Goal: Communication & Community: Answer question/provide support

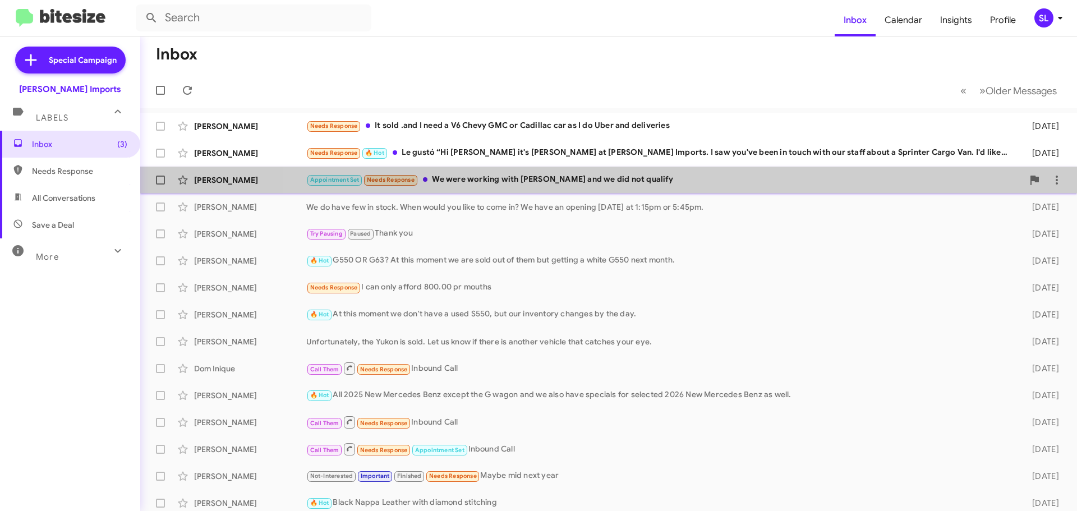
click at [648, 174] on div "Appointment Set Needs Response We were working with [PERSON_NAME] and we did no…" at bounding box center [664, 179] width 717 height 13
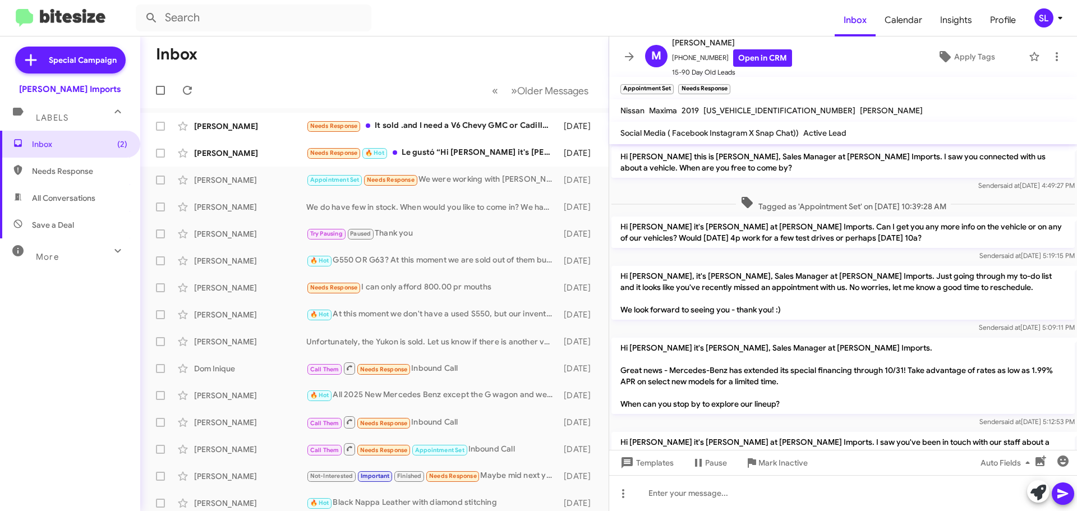
scroll to position [87, 0]
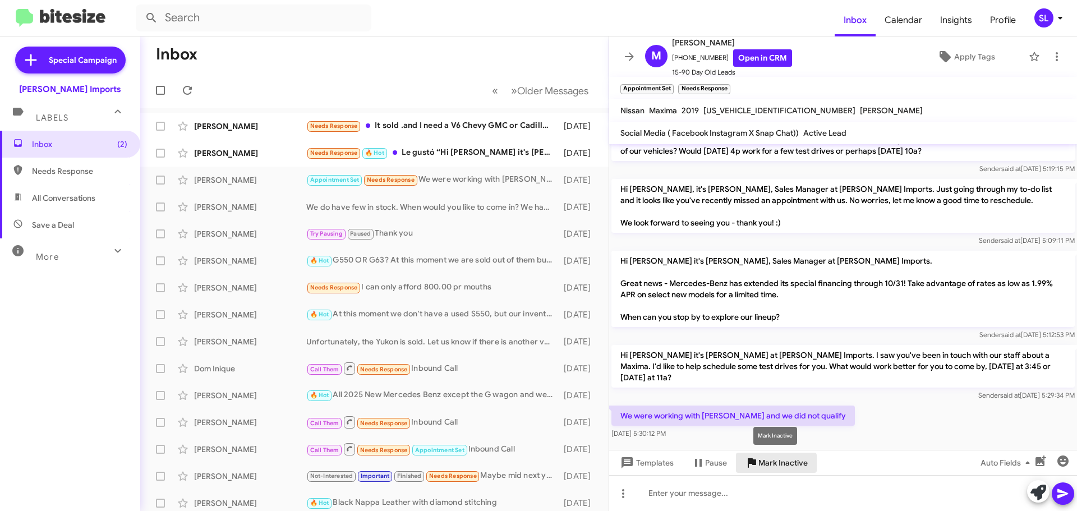
click at [772, 464] on span "Mark Inactive" at bounding box center [782, 463] width 49 height 20
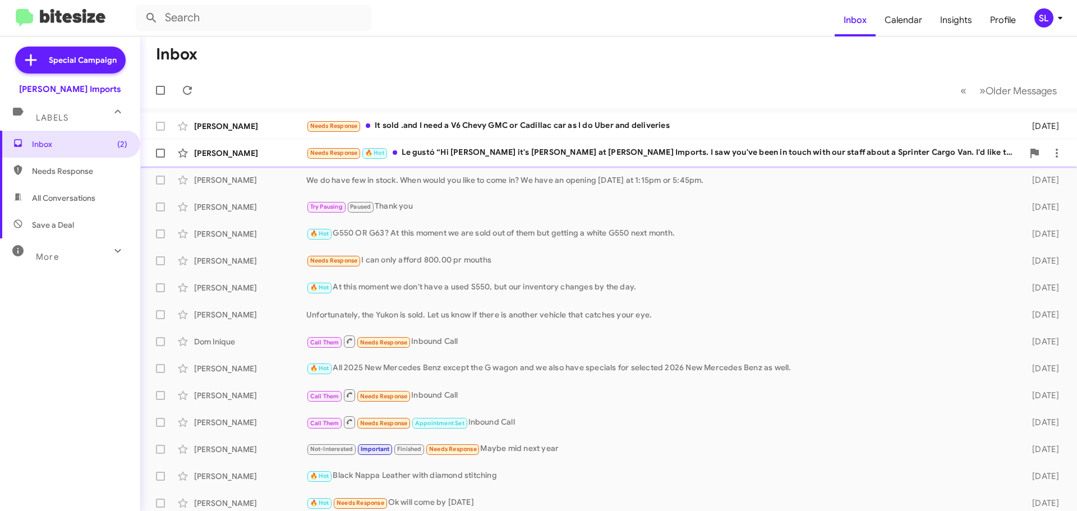
click at [556, 158] on div "Needs Response 🔥 Hot Le gustó “Hi [PERSON_NAME] it's [PERSON_NAME] at [PERSON_N…" at bounding box center [664, 152] width 717 height 13
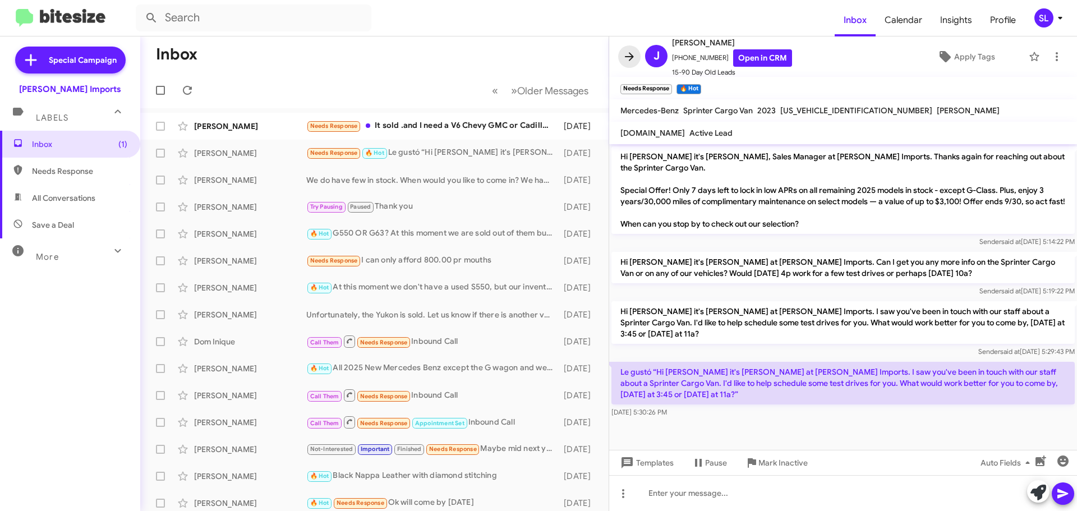
click at [625, 50] on icon at bounding box center [629, 56] width 13 height 13
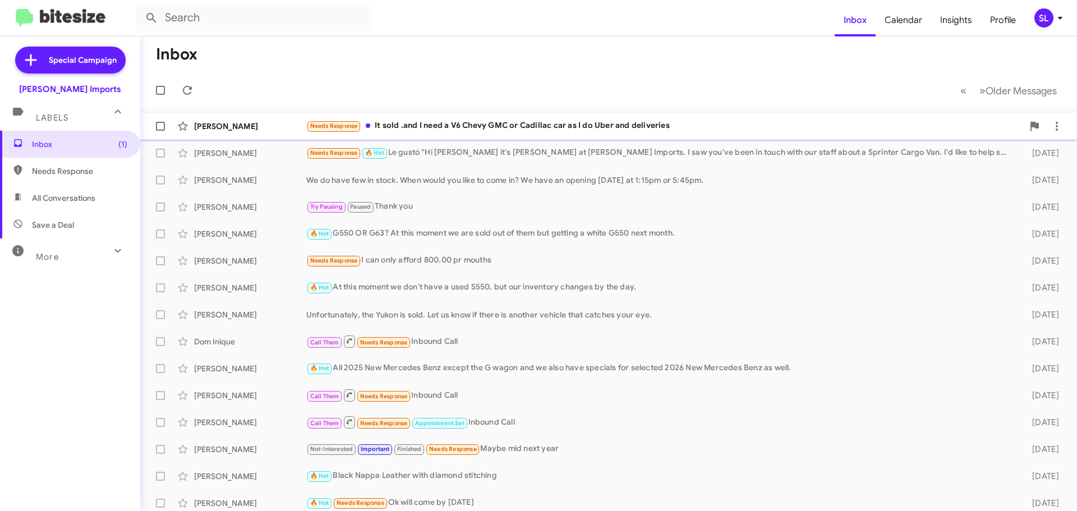
click at [441, 130] on div "Needs Response It sold .and I need a V6 Chevy GMC or Cadillac car as I do Uber …" at bounding box center [664, 125] width 717 height 13
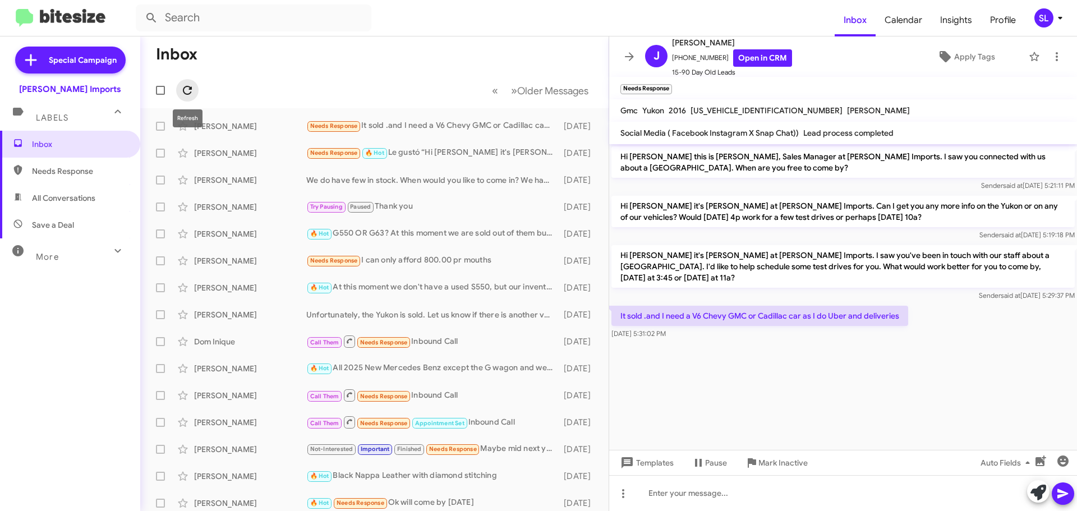
click at [187, 88] on icon at bounding box center [187, 90] width 13 height 13
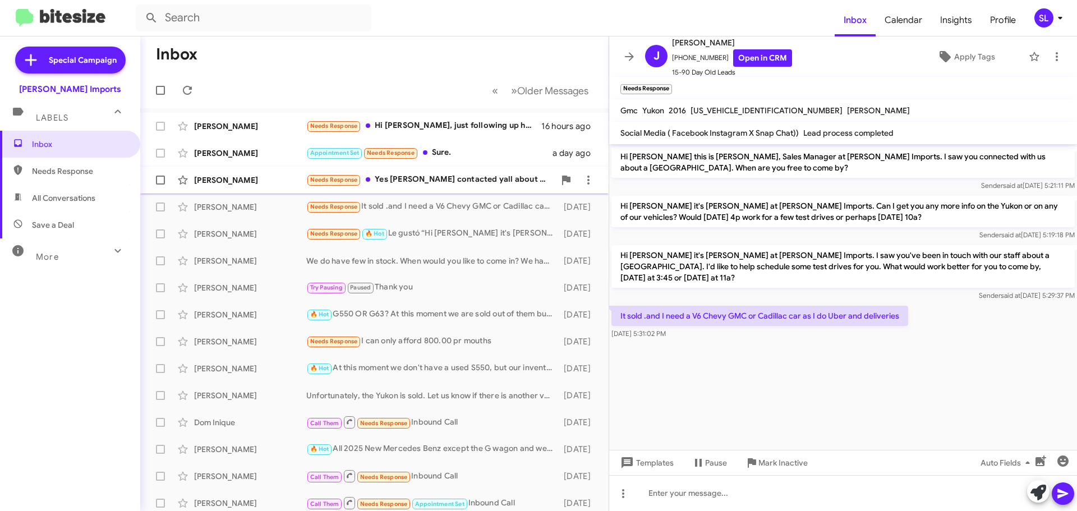
click at [485, 183] on div "Needs Response Yes sir I contacted yall about that charger I've just been busy …" at bounding box center [430, 179] width 248 height 13
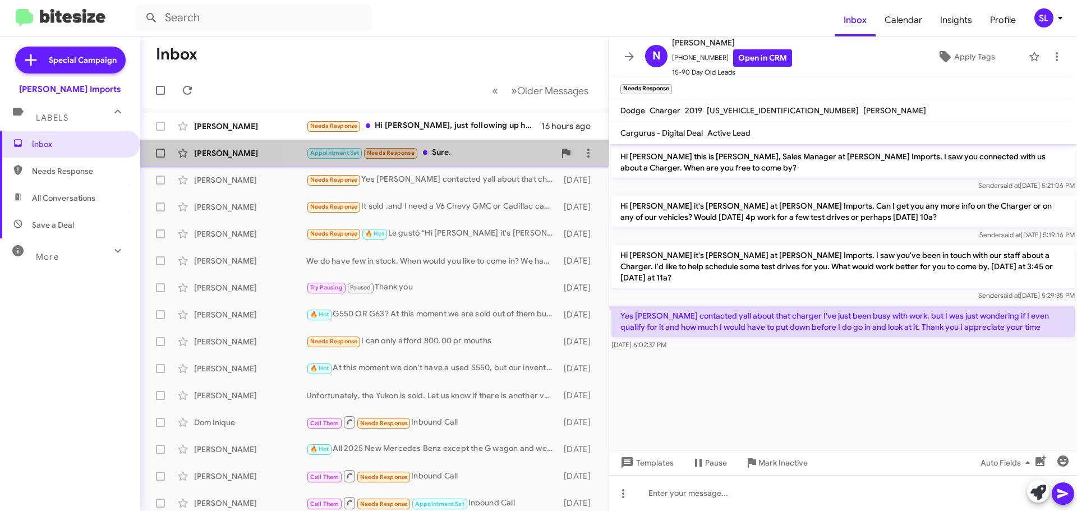
click at [474, 149] on div "Appointment Set Needs Response Sure." at bounding box center [430, 152] width 248 height 13
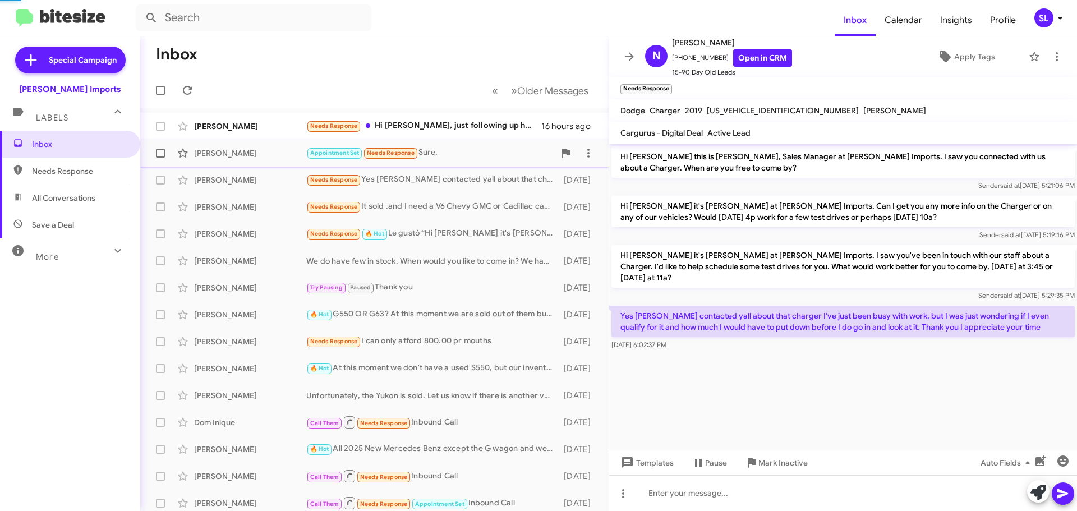
scroll to position [154, 0]
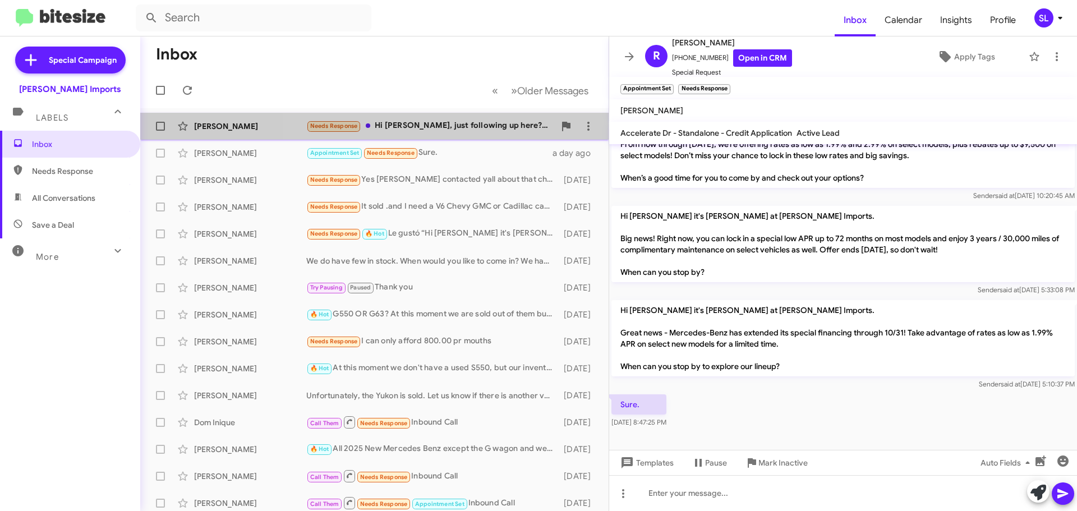
click at [452, 127] on div "Needs Response Hi [PERSON_NAME], just following up here? Thanks" at bounding box center [430, 125] width 248 height 13
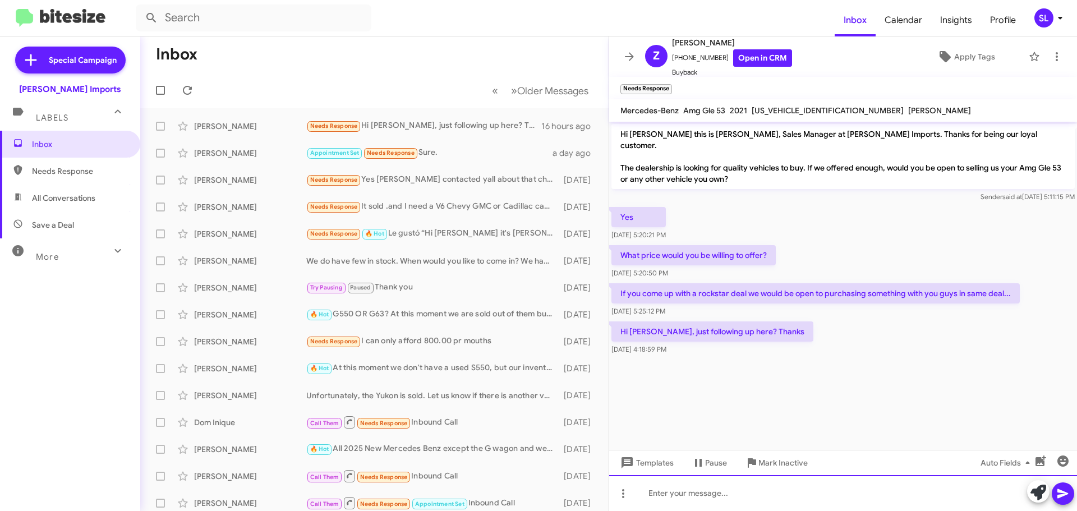
click at [711, 489] on div at bounding box center [843, 493] width 468 height 36
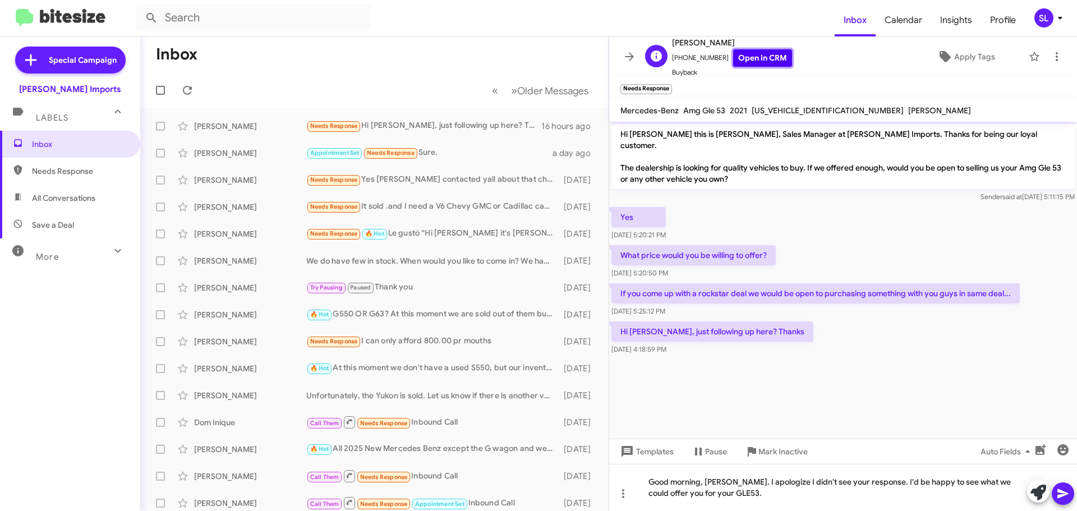
click at [749, 62] on link "Open in CRM" at bounding box center [762, 57] width 59 height 17
click at [756, 493] on div "Good morning, [PERSON_NAME]. I apologize I didn't see your response. I'd be hap…" at bounding box center [843, 487] width 468 height 47
click at [774, 499] on div "Good morning, [PERSON_NAME]. I apologize I didn't see your response. I'd be hap…" at bounding box center [843, 487] width 468 height 47
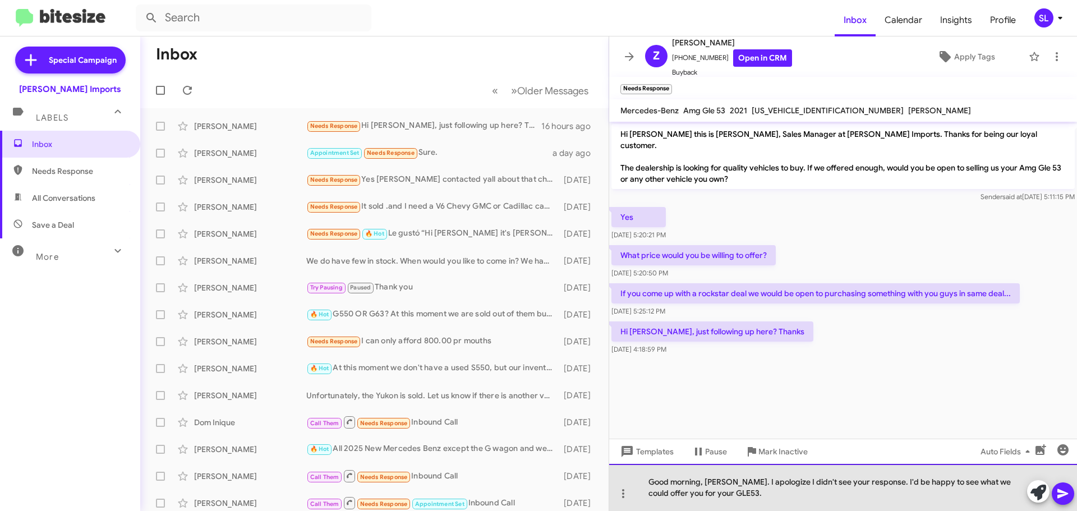
click at [771, 488] on div "Good morning, [PERSON_NAME]. I apologize I didn't see your response. I'd be hap…" at bounding box center [843, 487] width 468 height 47
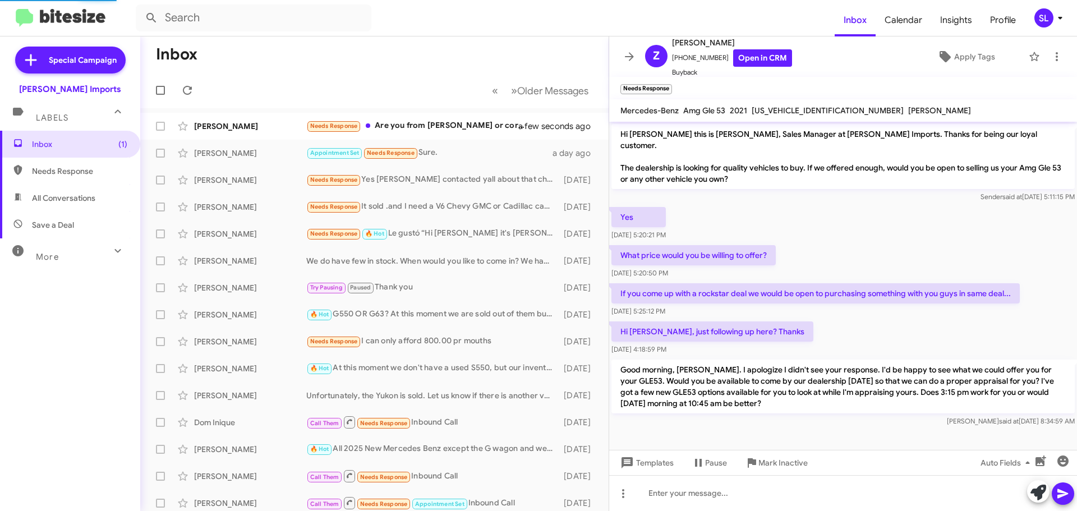
scroll to position [26, 0]
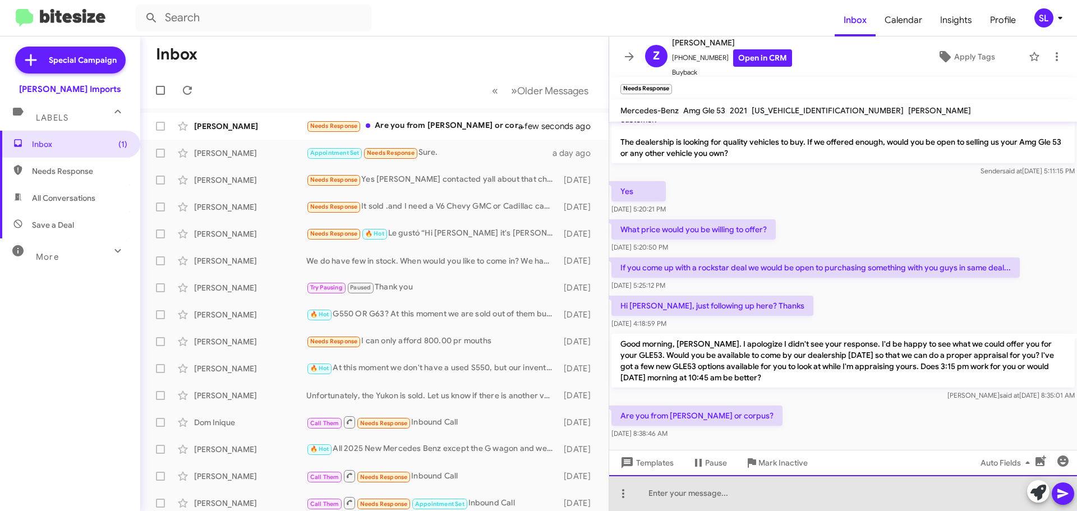
click at [711, 499] on div at bounding box center [843, 493] width 468 height 36
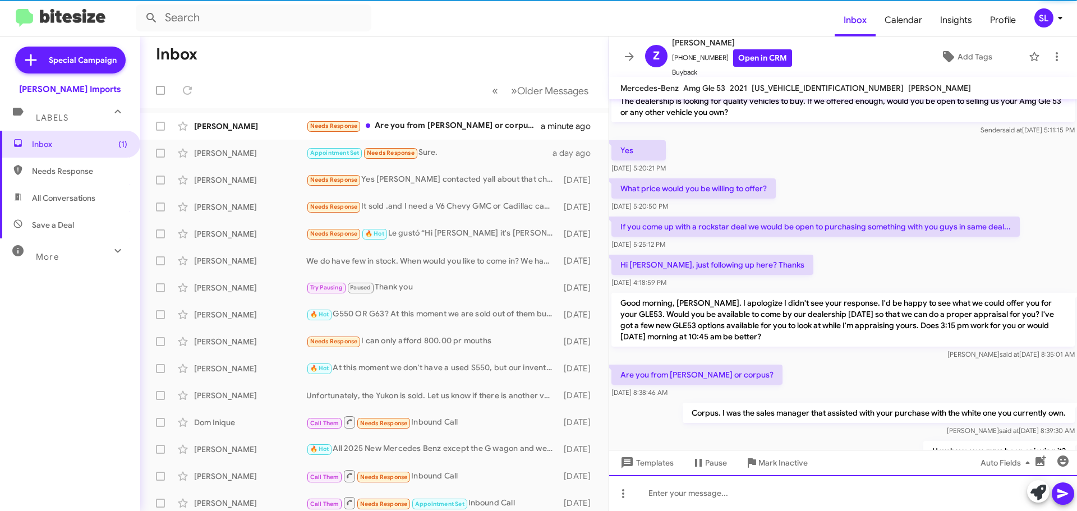
scroll to position [85, 0]
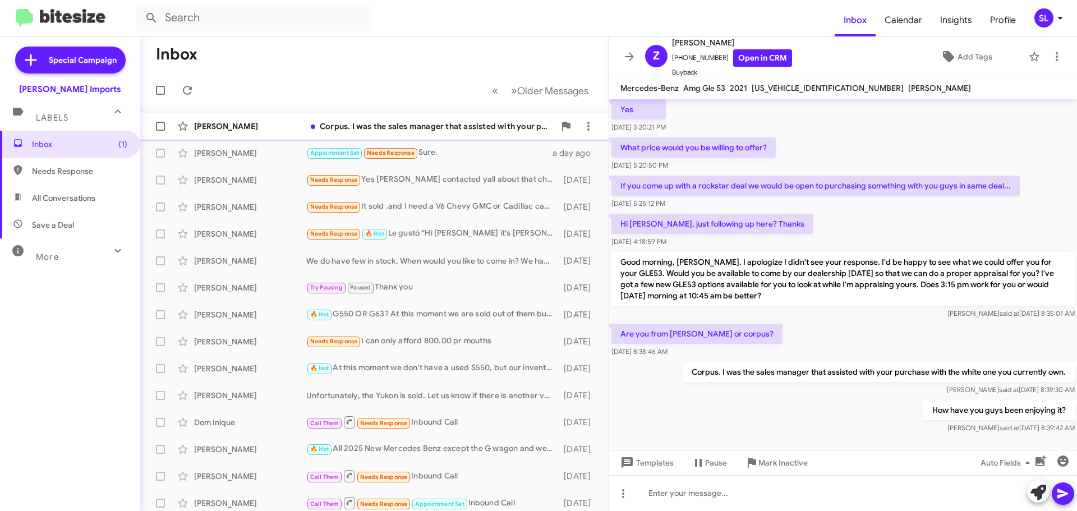
click at [481, 126] on div "Corpus. I was the sales manager that assisted with your purchase with the white…" at bounding box center [430, 126] width 248 height 11
click at [192, 89] on icon at bounding box center [187, 90] width 9 height 9
click at [187, 91] on icon at bounding box center [187, 90] width 13 height 13
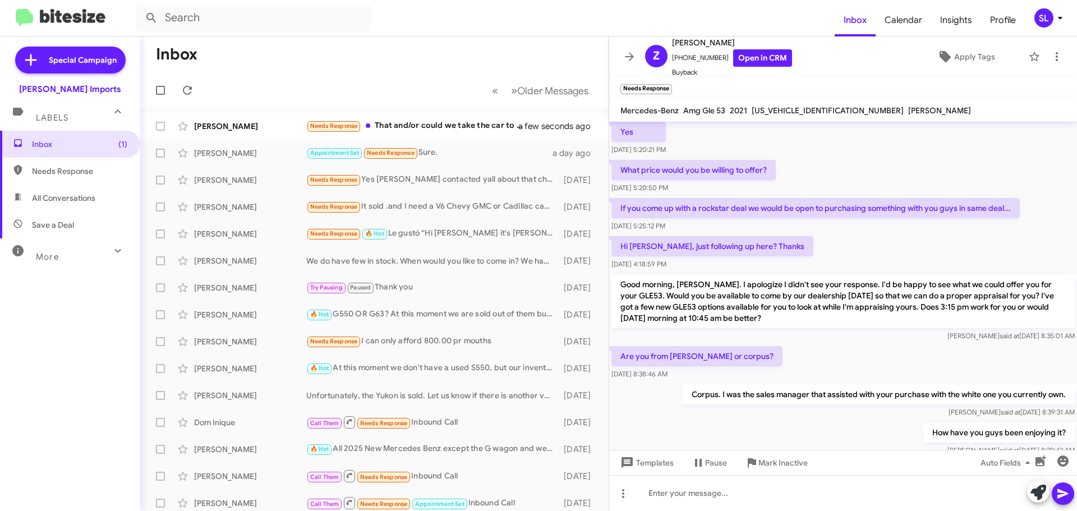
scroll to position [223, 0]
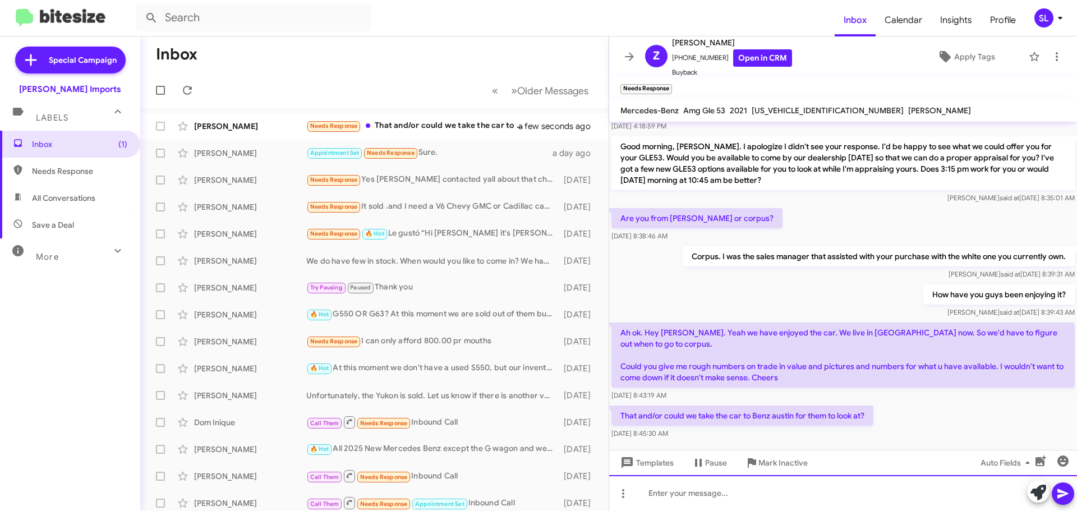
click at [749, 496] on div at bounding box center [843, 493] width 468 height 36
click at [997, 492] on div "I'd be happy to send you a form that you can fill out in just a few minutes tha…" at bounding box center [843, 493] width 468 height 36
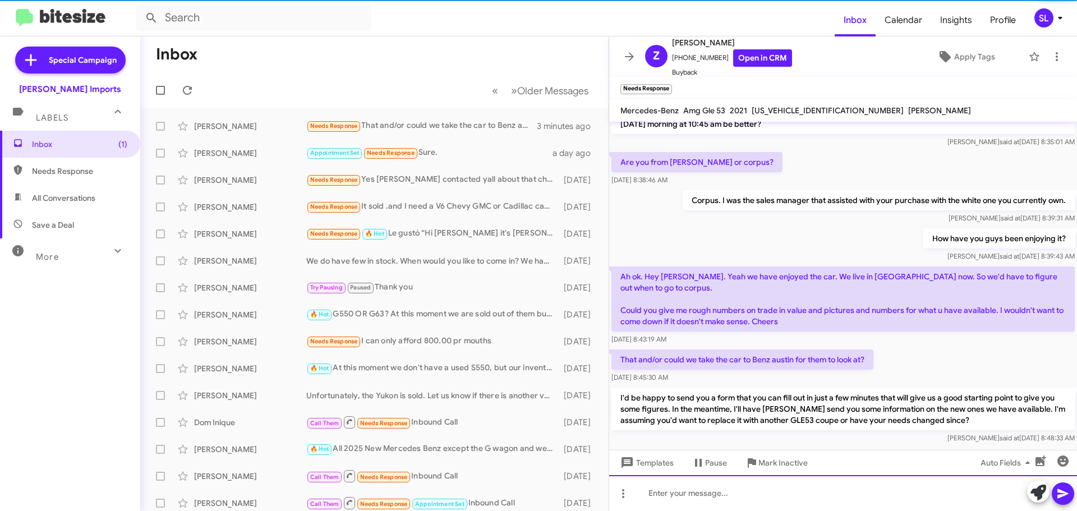
scroll to position [287, 0]
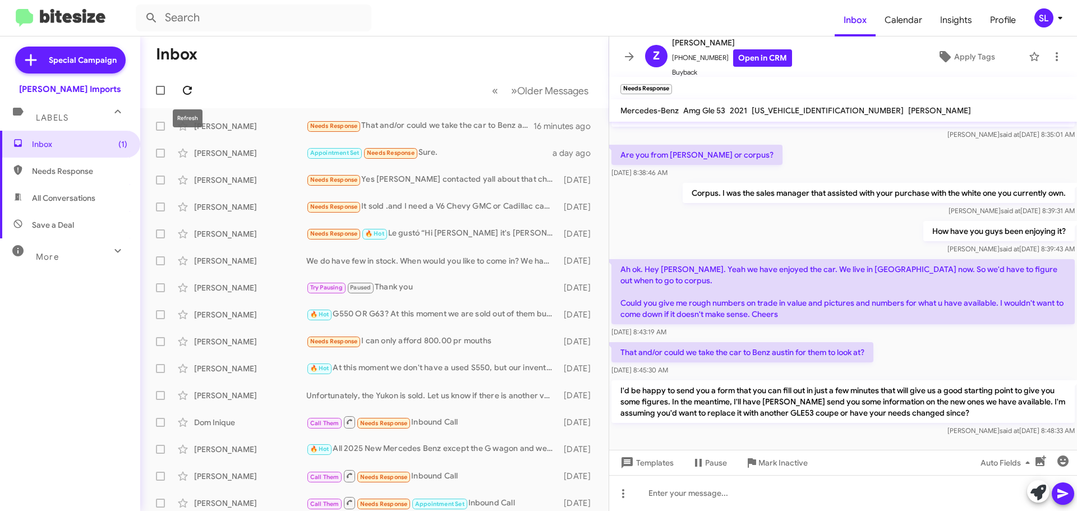
click at [186, 80] on button at bounding box center [187, 90] width 22 height 22
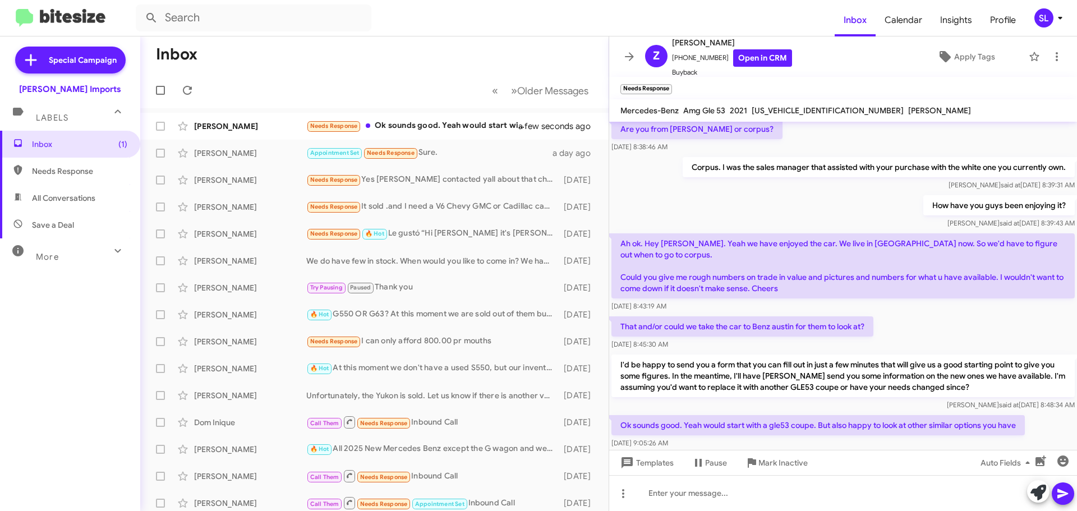
scroll to position [328, 0]
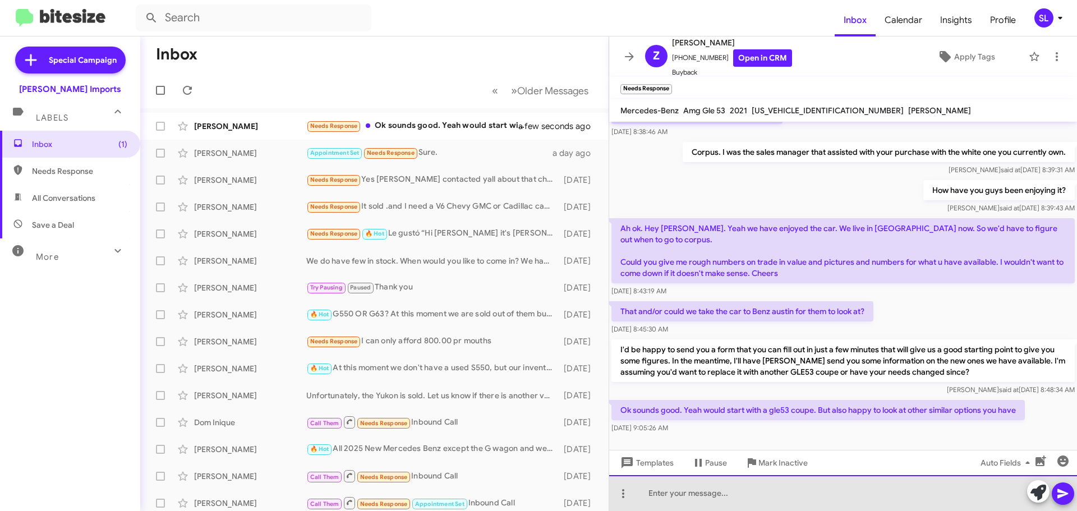
click at [744, 499] on div at bounding box center [843, 493] width 468 height 36
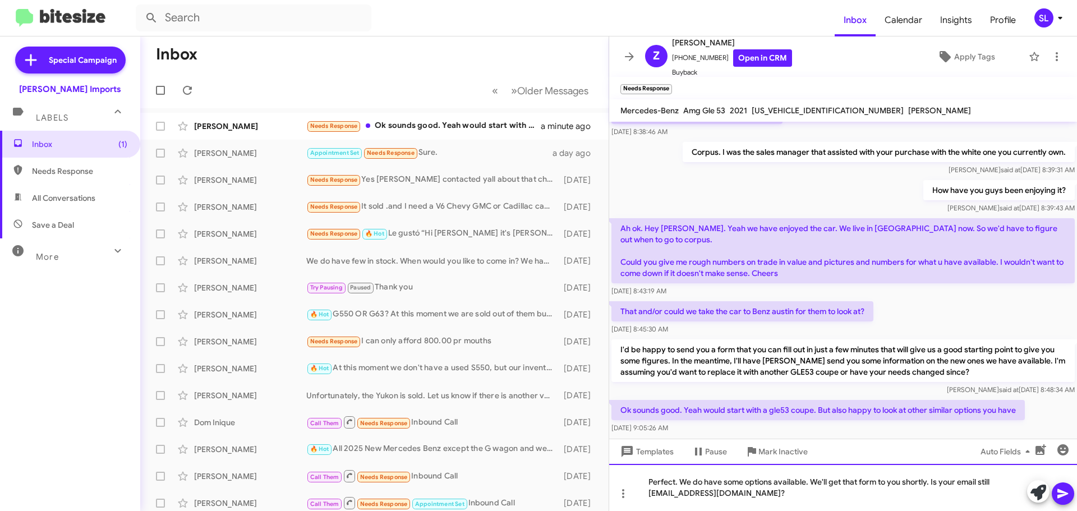
click at [878, 486] on div "Perfect. We do have some options available. We'll get that form to you shortly.…" at bounding box center [843, 487] width 468 height 47
click at [855, 505] on div "Perfect. We do have some options available. We'll get that form and options to …" at bounding box center [843, 487] width 468 height 47
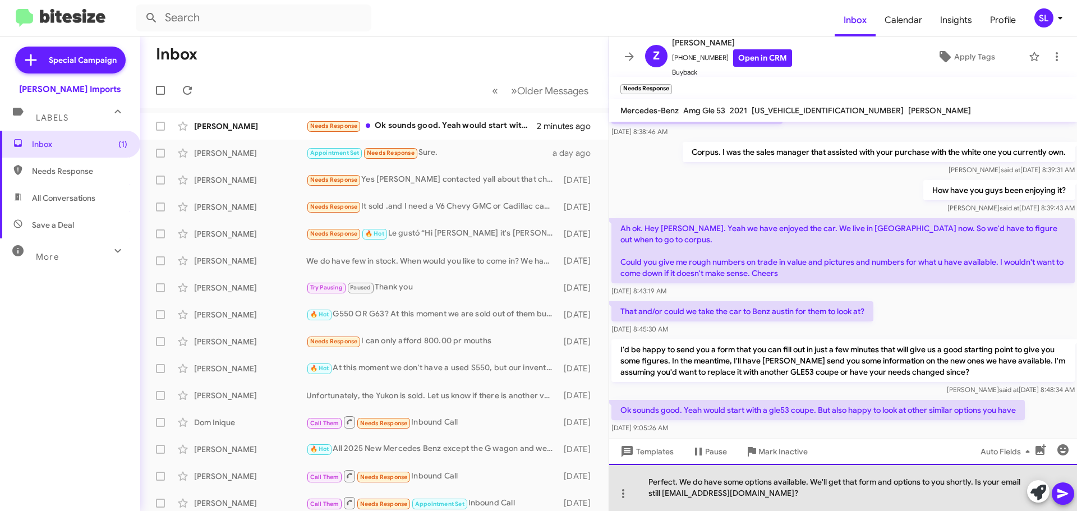
click at [895, 482] on div "Perfect. We do have some options available. We'll get that form and options to …" at bounding box center [843, 487] width 468 height 47
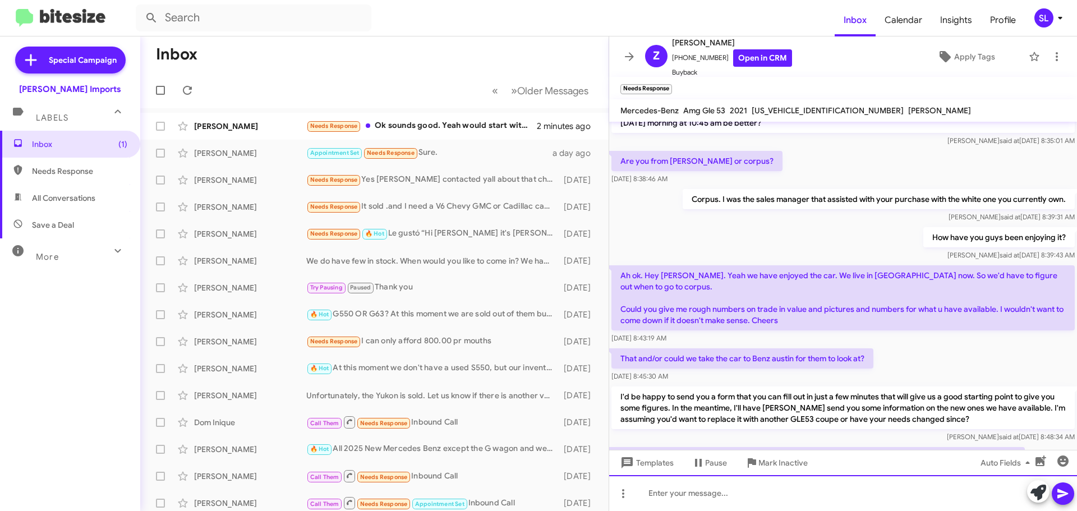
scroll to position [380, 0]
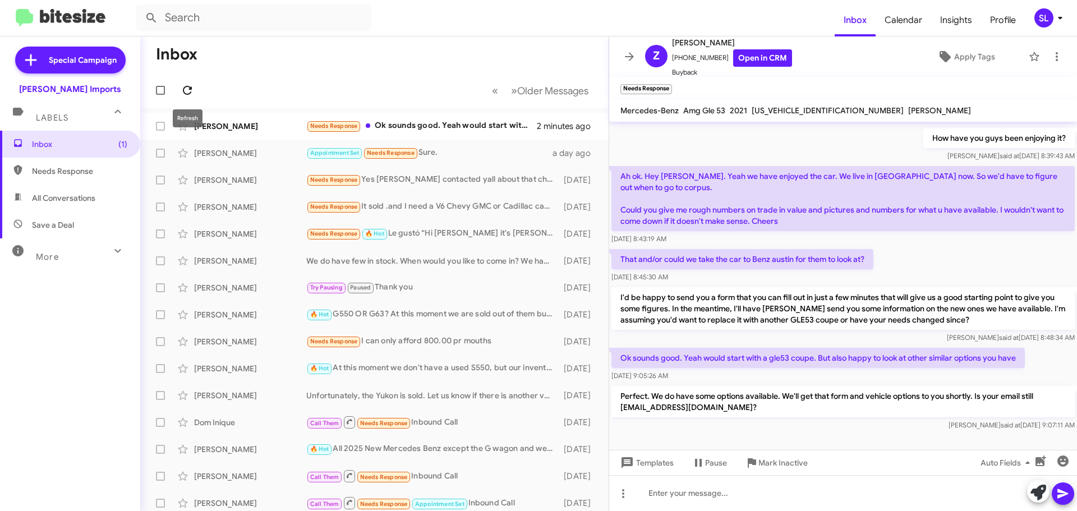
click at [191, 88] on icon at bounding box center [187, 90] width 9 height 9
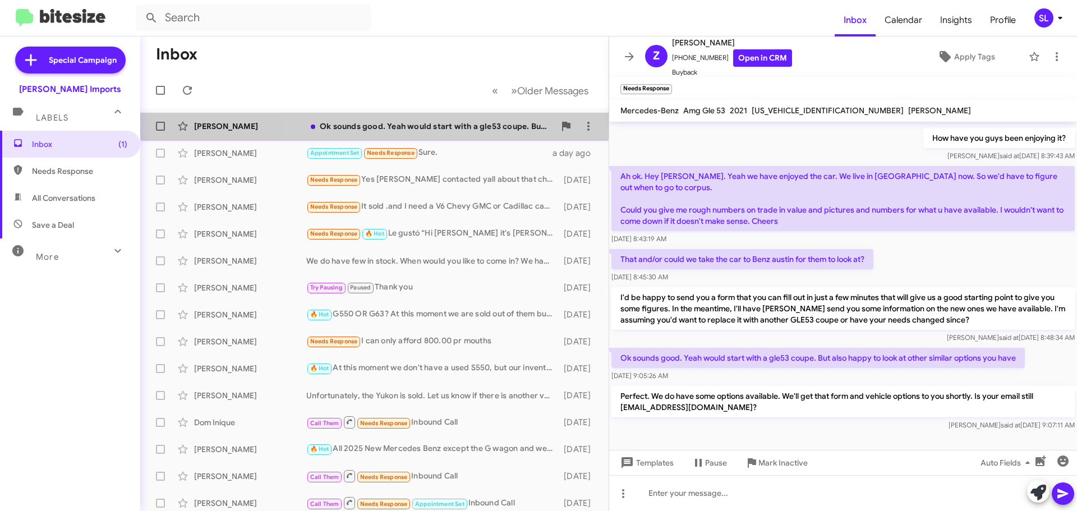
click at [478, 130] on div "Ok sounds good. Yeah would start with a gle53 coupe. But also happy to look at …" at bounding box center [430, 126] width 248 height 11
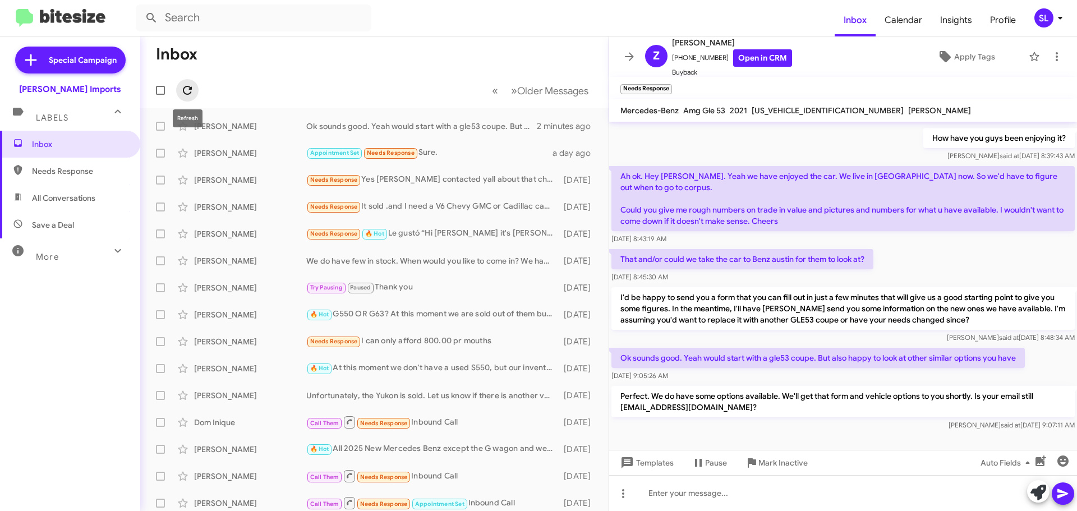
click at [192, 95] on icon at bounding box center [187, 90] width 13 height 13
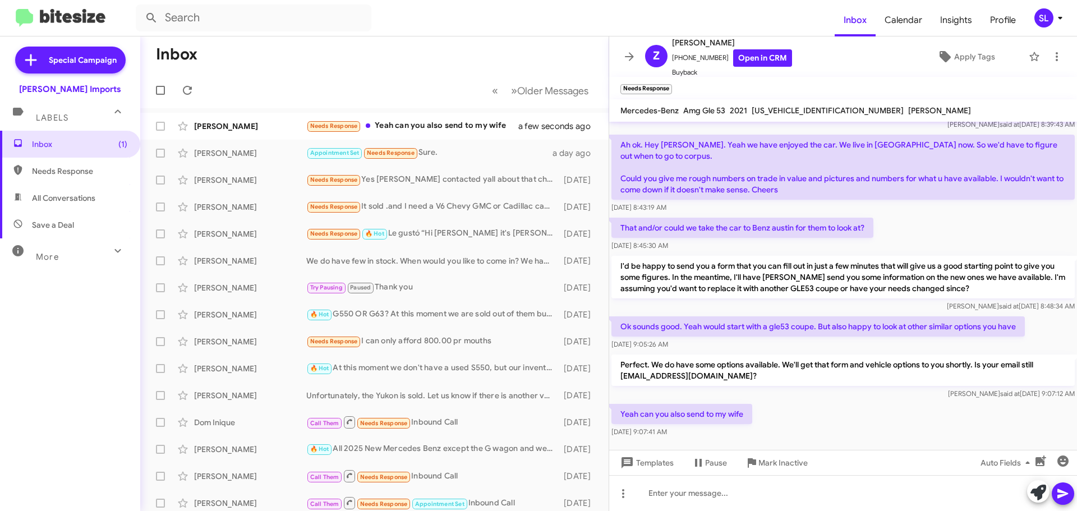
scroll to position [421, 0]
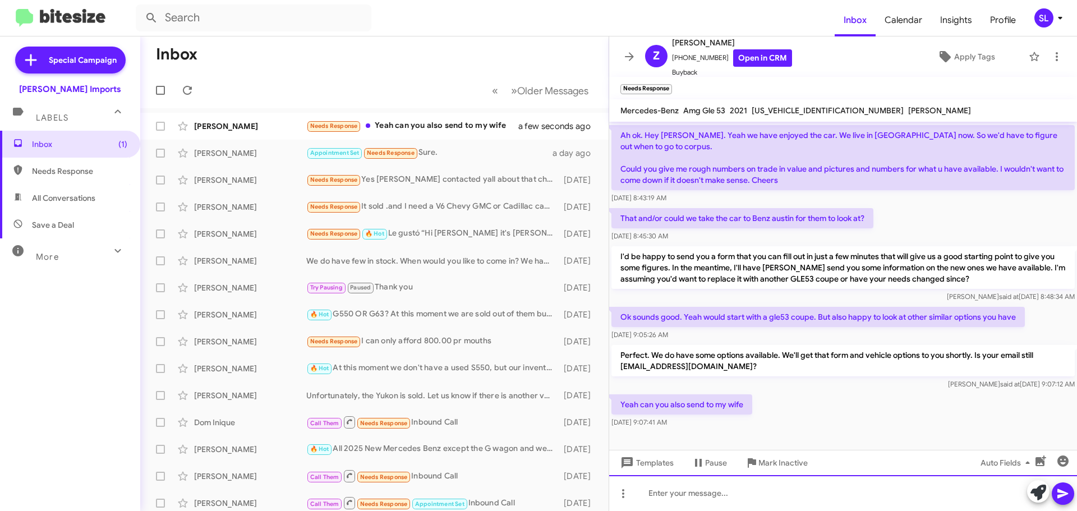
click at [689, 494] on div at bounding box center [843, 493] width 468 height 36
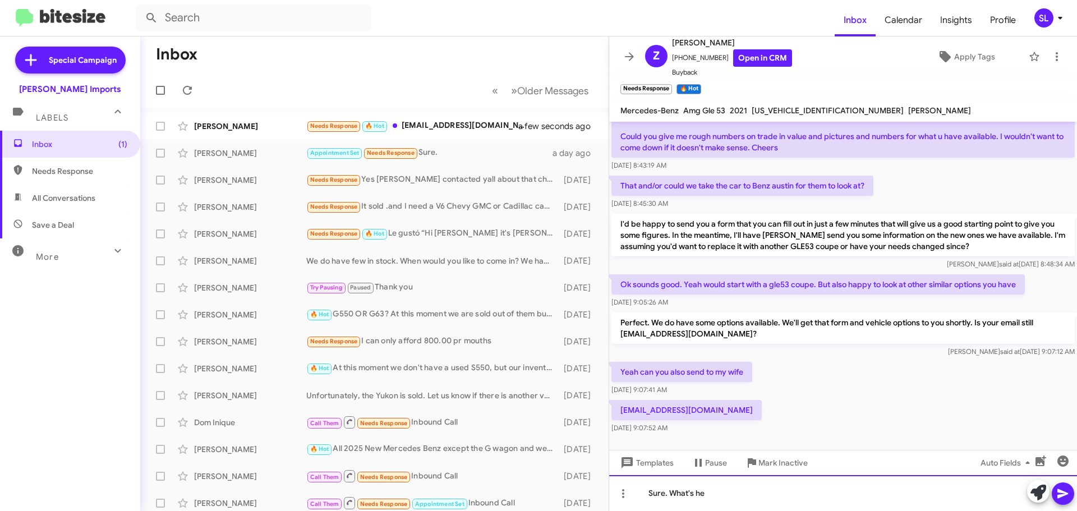
scroll to position [462, 0]
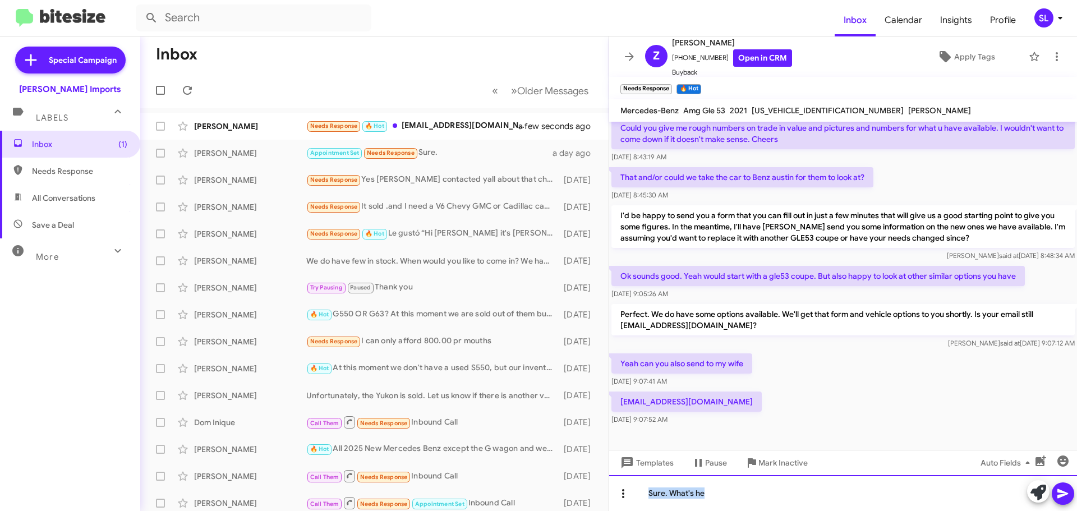
drag, startPoint x: 722, startPoint y: 497, endPoint x: 613, endPoint y: 498, distance: 108.8
click at [615, 498] on div "Sure. What's he" at bounding box center [843, 493] width 468 height 36
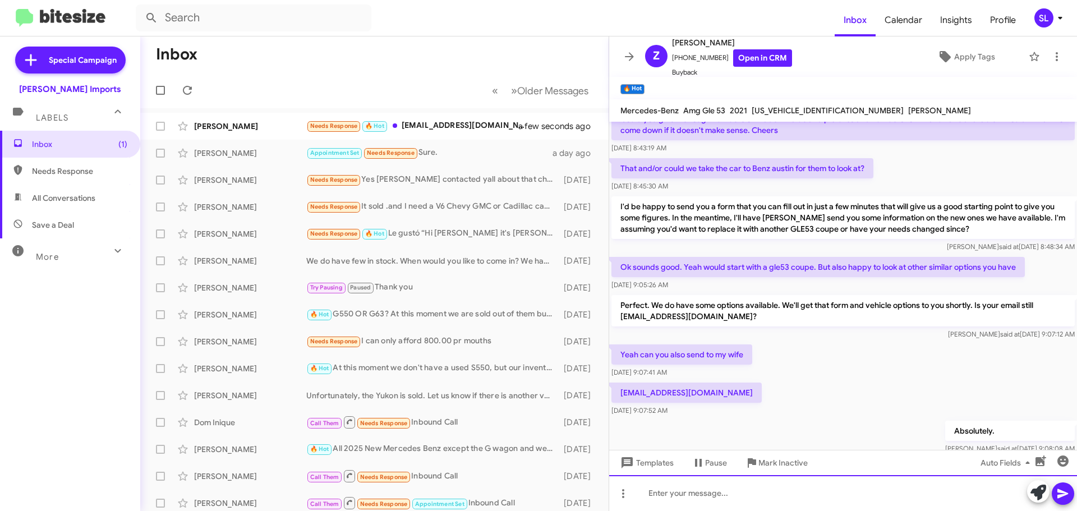
scroll to position [503, 0]
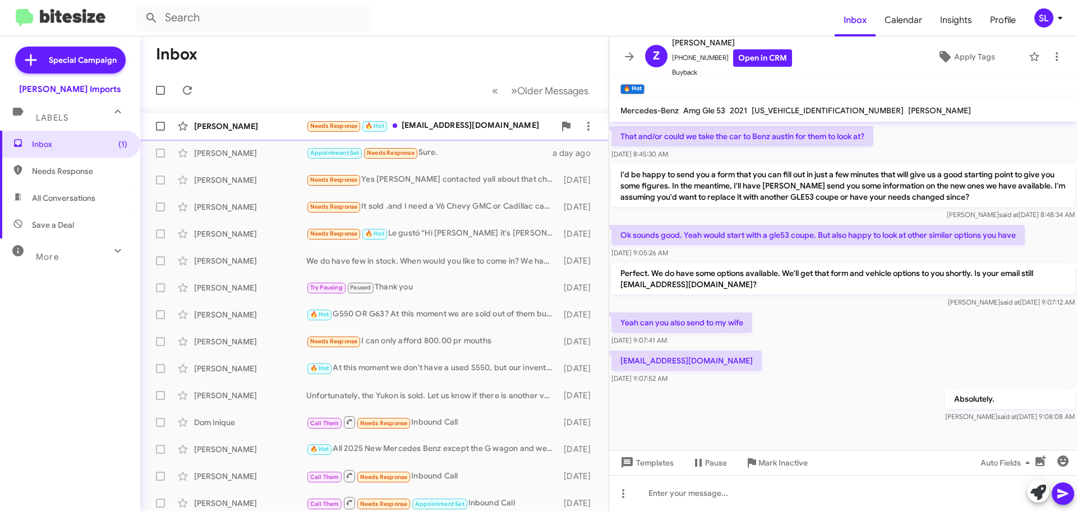
click at [416, 128] on div "Needs Response 🔥 Hot [EMAIL_ADDRESS][DOMAIN_NAME]" at bounding box center [430, 125] width 248 height 13
click at [191, 86] on icon at bounding box center [187, 90] width 13 height 13
click at [627, 57] on icon at bounding box center [629, 56] width 9 height 8
